Goal: Information Seeking & Learning: Learn about a topic

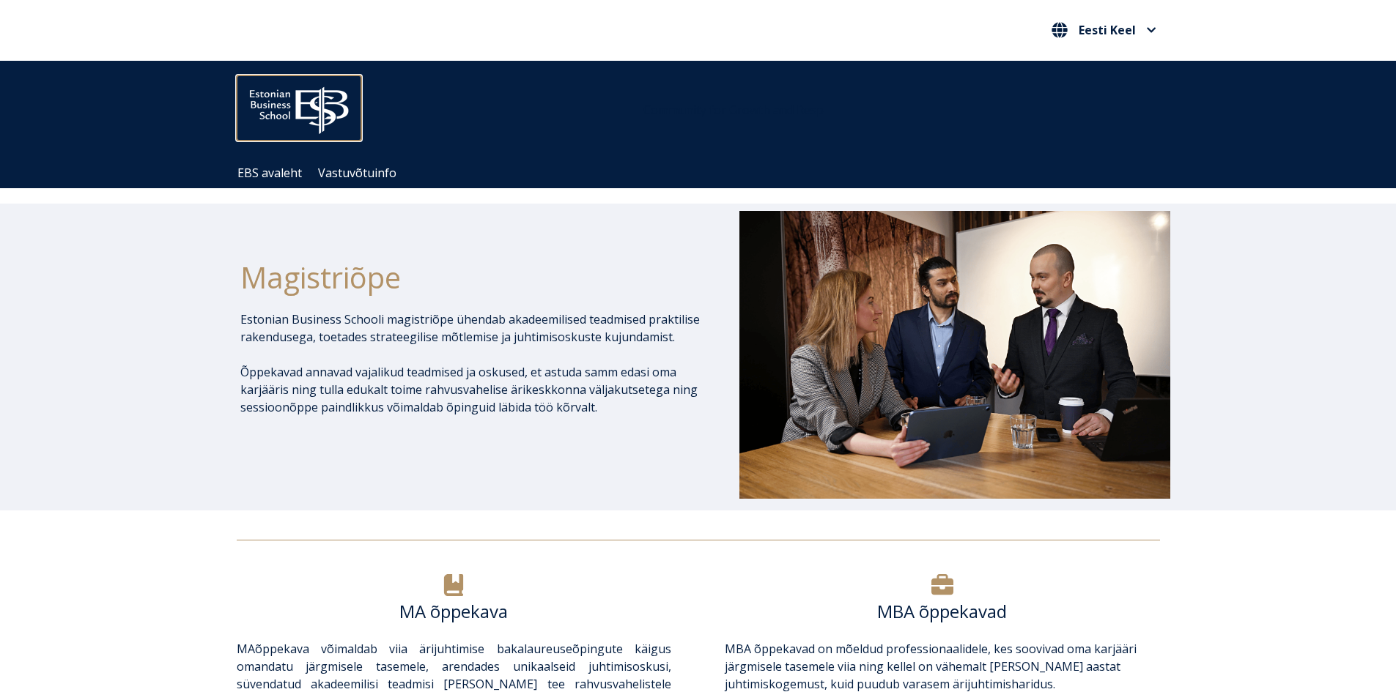
click at [300, 105] on img at bounding box center [299, 106] width 125 height 63
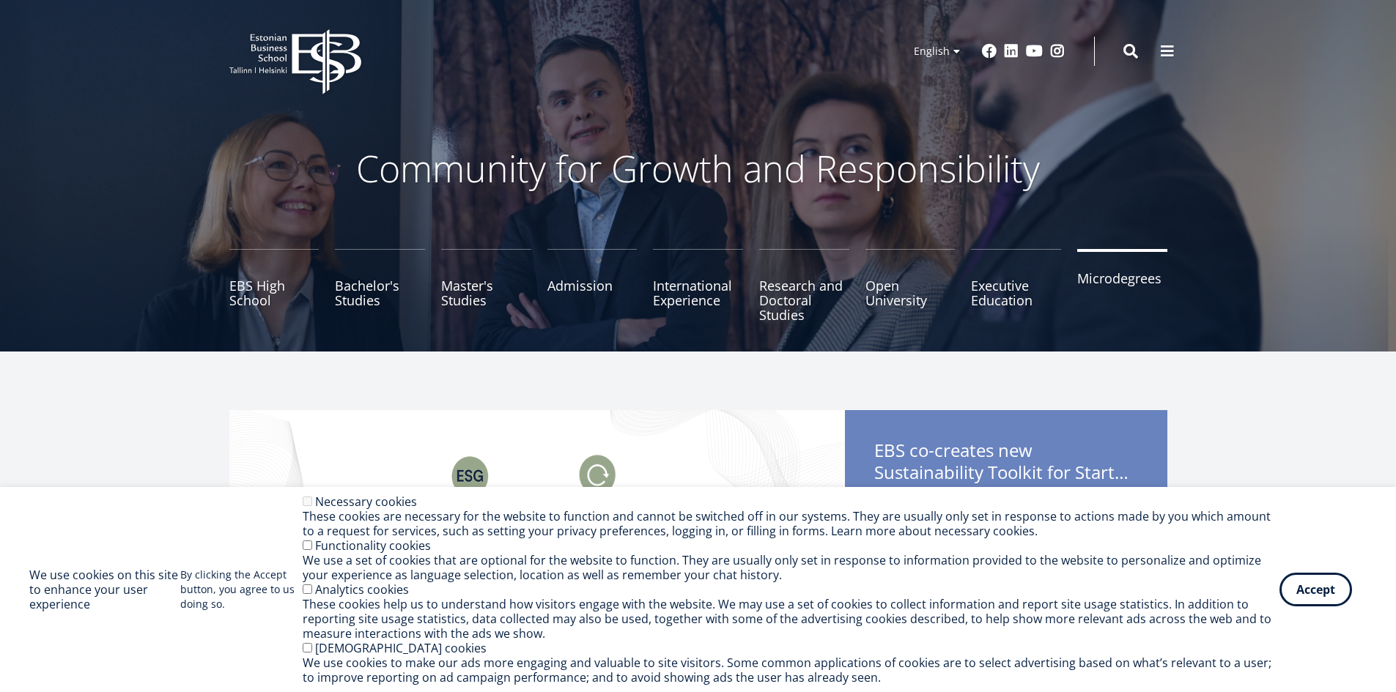
click at [1114, 284] on link "Microdegrees" at bounding box center [1122, 285] width 90 height 73
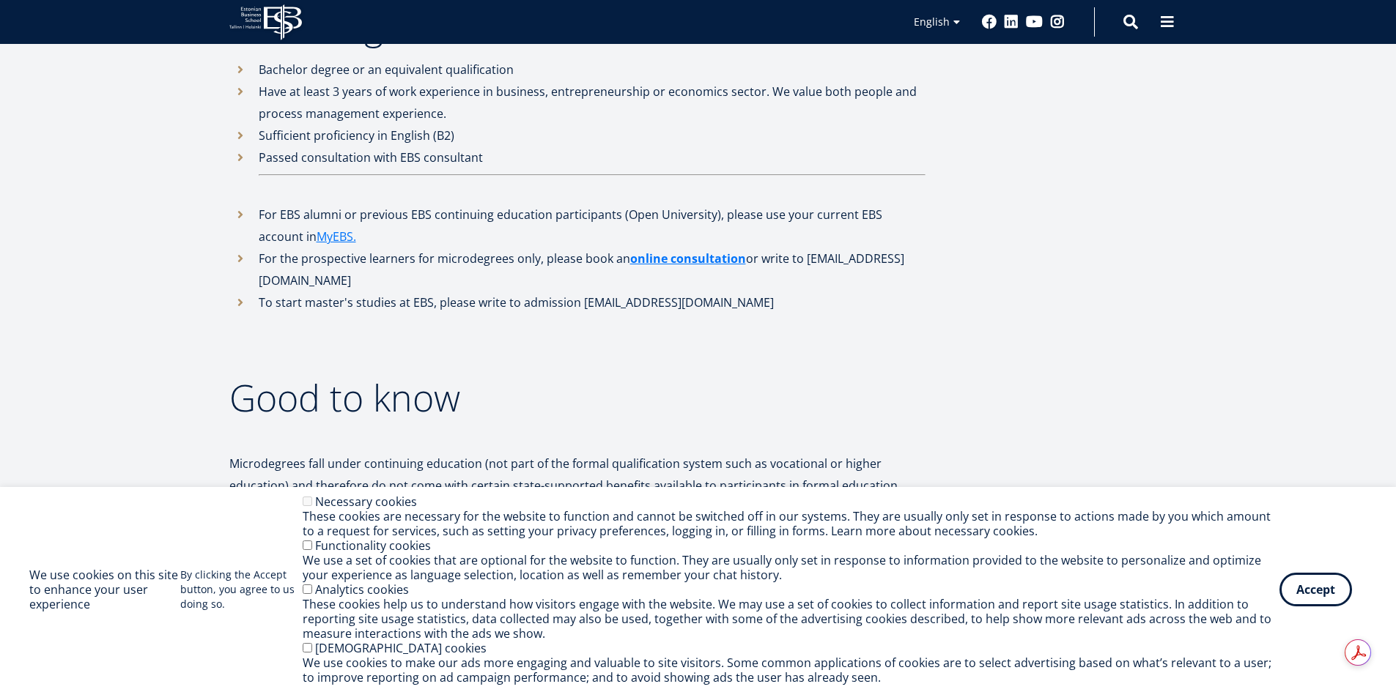
scroll to position [4059, 0]
